Goal: Task Accomplishment & Management: Complete application form

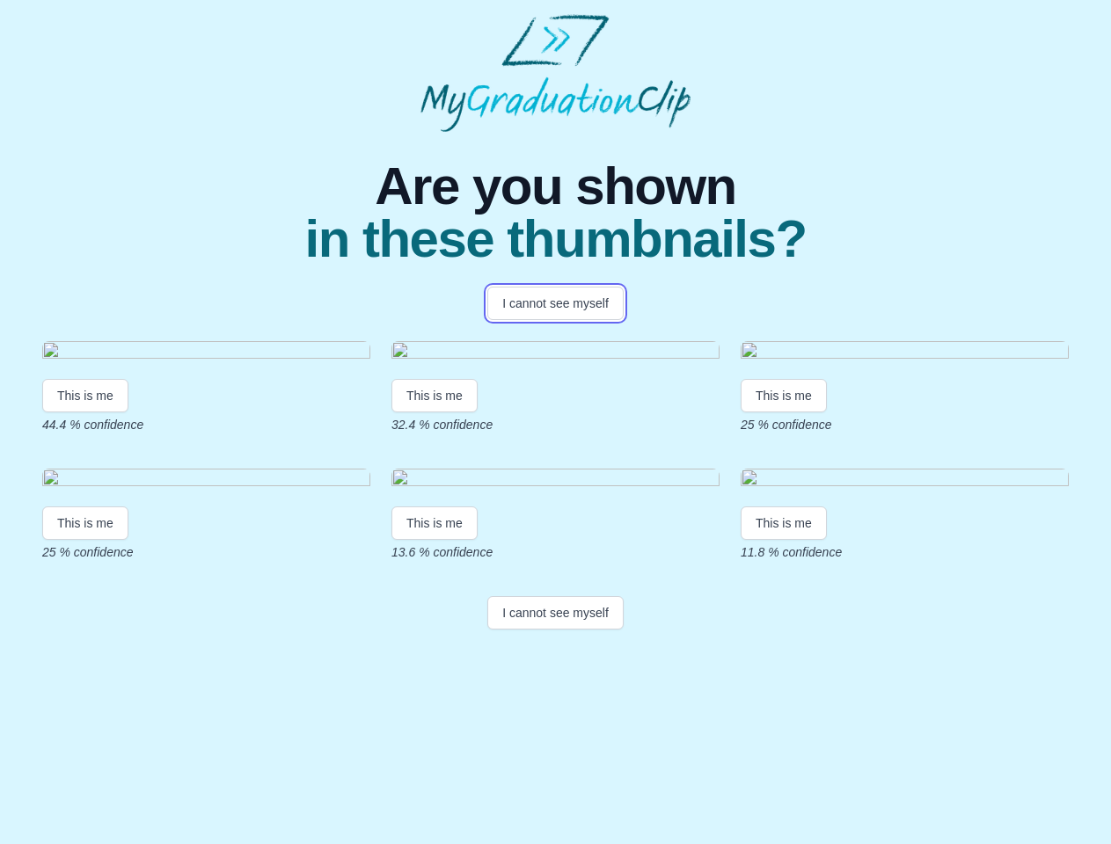
click at [555, 303] on button "I cannot see myself" at bounding box center [555, 303] width 136 height 33
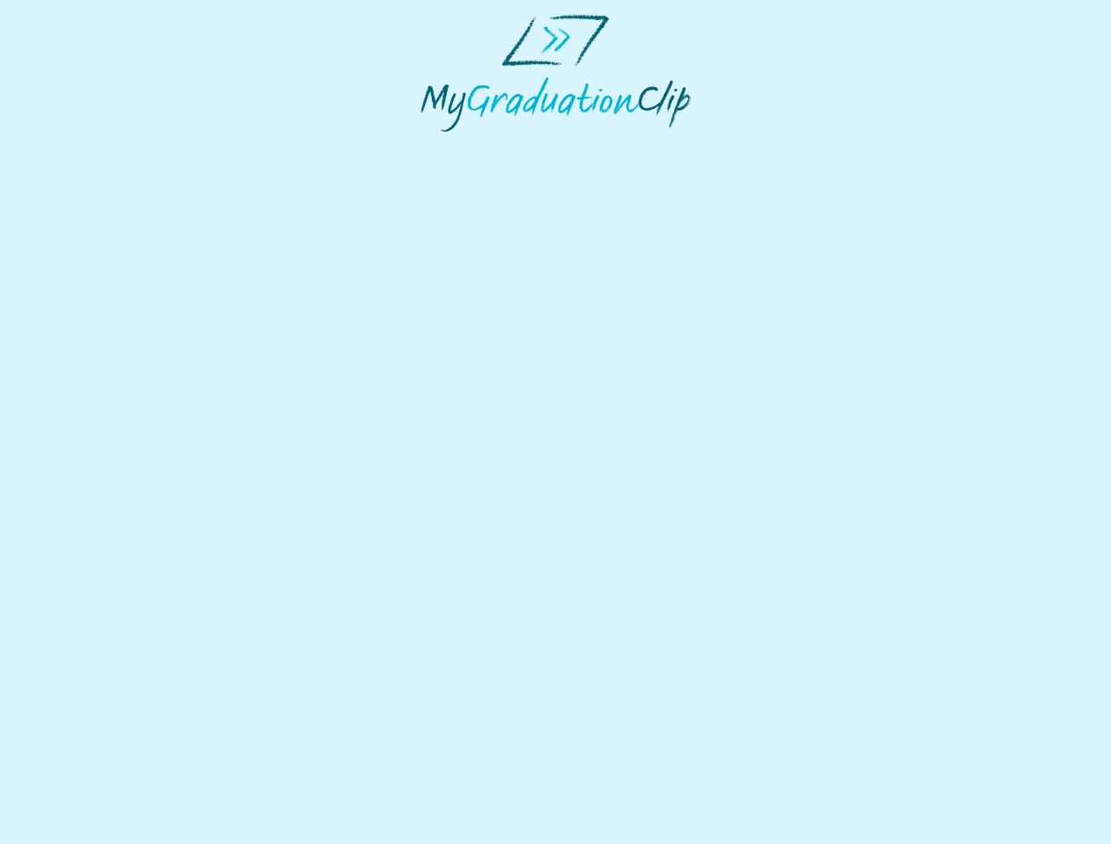
click at [85, 146] on html at bounding box center [555, 73] width 1111 height 146
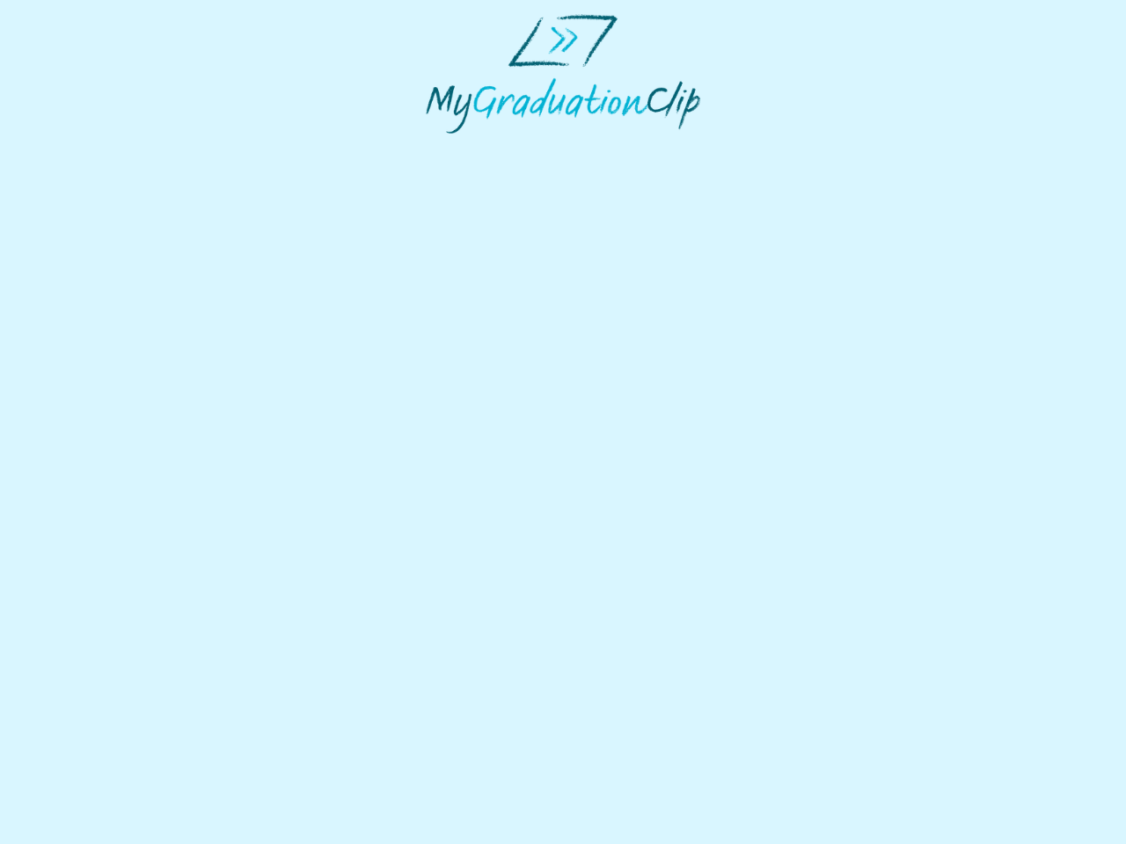
click at [437, 148] on html at bounding box center [563, 74] width 1126 height 148
click at [788, 148] on html at bounding box center [563, 74] width 1126 height 148
click at [85, 148] on html at bounding box center [563, 74] width 1126 height 148
click at [437, 148] on html at bounding box center [563, 74] width 1126 height 148
click at [788, 148] on html at bounding box center [563, 74] width 1126 height 148
